Goal: Transaction & Acquisition: Book appointment/travel/reservation

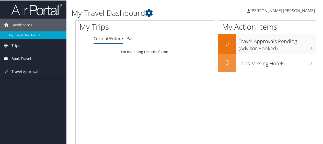
click at [21, 57] on span "Book Travel" at bounding box center [22, 58] width 20 height 13
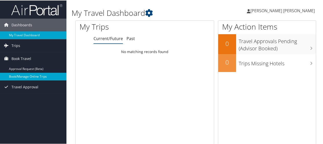
click at [24, 76] on link "Book/Manage Online Trips" at bounding box center [33, 76] width 66 height 8
